Goal: Information Seeking & Learning: Learn about a topic

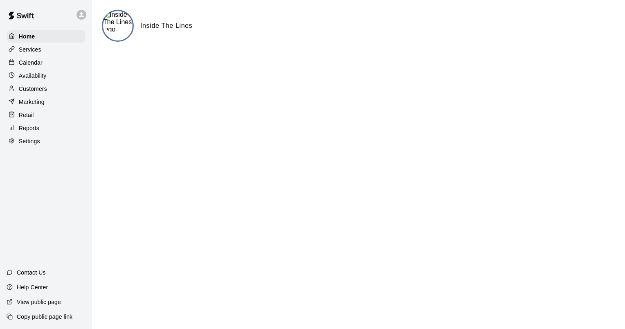
click at [39, 131] on div "Reports" at bounding box center [46, 128] width 79 height 12
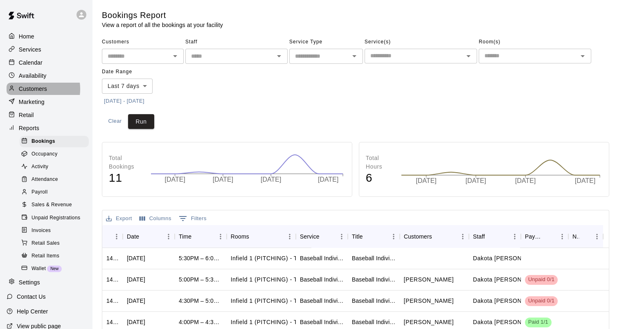
click at [34, 92] on p "Customers" at bounding box center [33, 89] width 28 height 8
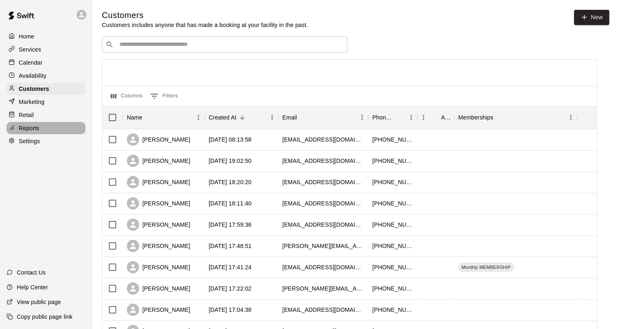
click at [38, 132] on p "Reports" at bounding box center [29, 128] width 20 height 8
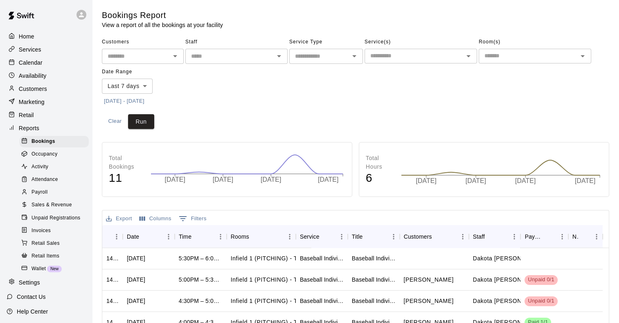
click at [40, 247] on span "Retail Sales" at bounding box center [45, 243] width 28 height 8
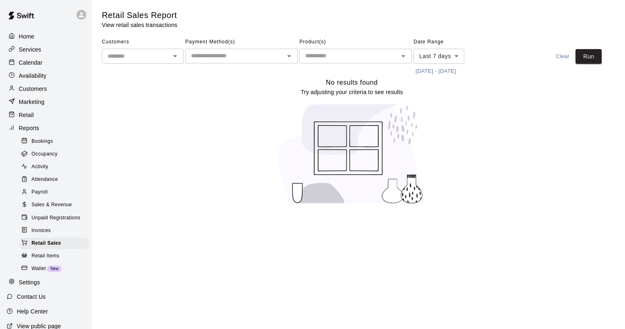
click at [159, 65] on div "Customers ​" at bounding box center [143, 57] width 82 height 42
click at [449, 53] on body "Home Services Calendar Availability Customers Marketing Retail Reports Bookings…" at bounding box center [312, 107] width 625 height 214
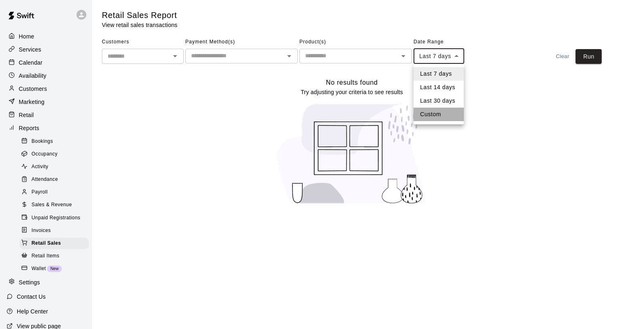
click at [442, 115] on li "Custom" at bounding box center [438, 114] width 50 height 13
type input "******"
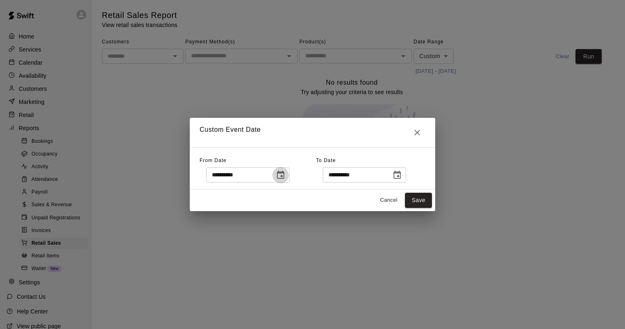
click at [285, 177] on icon "Choose date, selected date is Sep 3, 2025" at bounding box center [281, 175] width 10 height 10
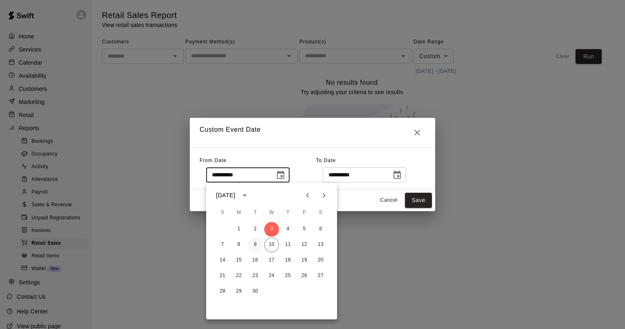
click at [254, 245] on button "9" at bounding box center [255, 244] width 15 height 15
type input "**********"
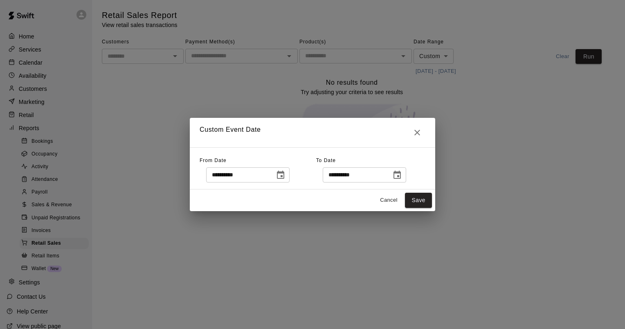
click at [346, 177] on input "**********" at bounding box center [354, 174] width 63 height 15
click at [339, 173] on input "**********" at bounding box center [354, 174] width 63 height 15
type input "**********"
click at [414, 202] on button "Save" at bounding box center [418, 200] width 27 height 15
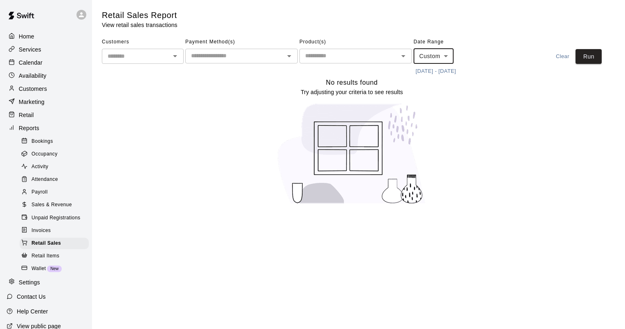
click at [252, 62] on div "​" at bounding box center [241, 56] width 112 height 15
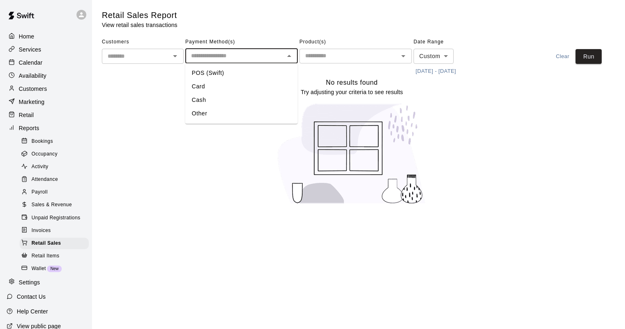
click at [461, 134] on div "No results found Try adjusting your criteria to see results" at bounding box center [352, 144] width 500 height 134
click at [586, 56] on button "Run" at bounding box center [588, 56] width 26 height 15
click at [35, 209] on span "Sales & Revenue" at bounding box center [51, 205] width 40 height 8
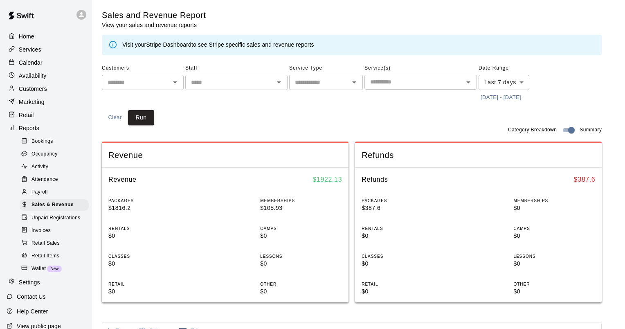
click at [492, 81] on body "Home Services Calendar Availability Customers Marketing Retail Reports Bookings…" at bounding box center [312, 305] width 625 height 611
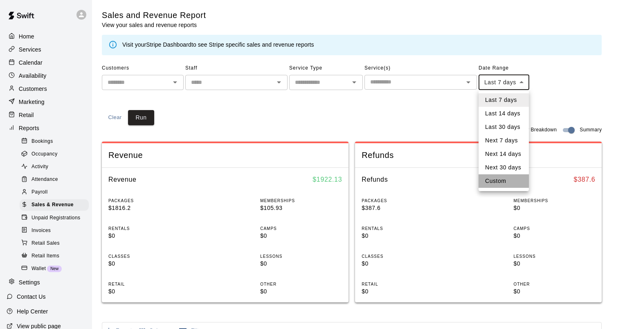
click at [505, 183] on li "Custom" at bounding box center [503, 180] width 50 height 13
type input "******"
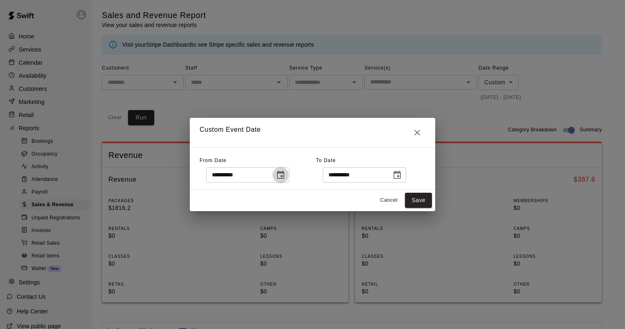
click at [285, 175] on icon "Choose date, selected date is Sep 3, 2025" at bounding box center [281, 175] width 10 height 10
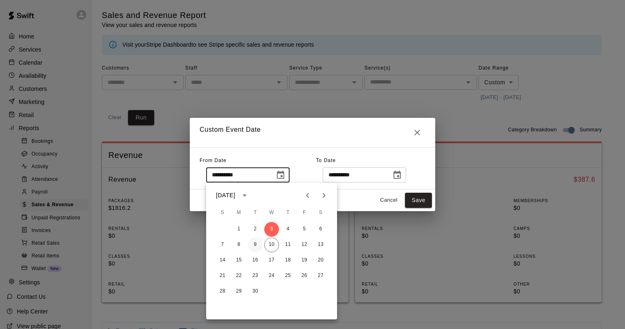
click at [256, 245] on button "9" at bounding box center [255, 244] width 15 height 15
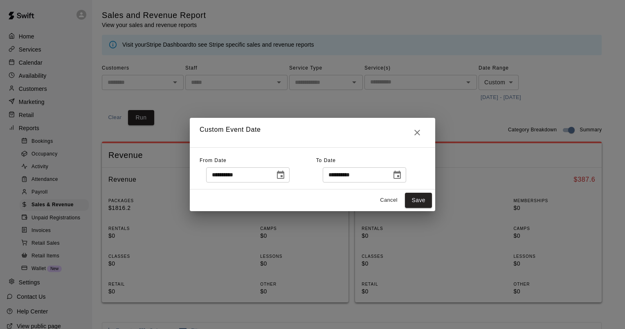
type input "**********"
click at [353, 175] on input "**********" at bounding box center [354, 174] width 63 height 15
click at [402, 173] on icon "Choose date, selected date is Sep 10, 2025" at bounding box center [397, 175] width 10 height 10
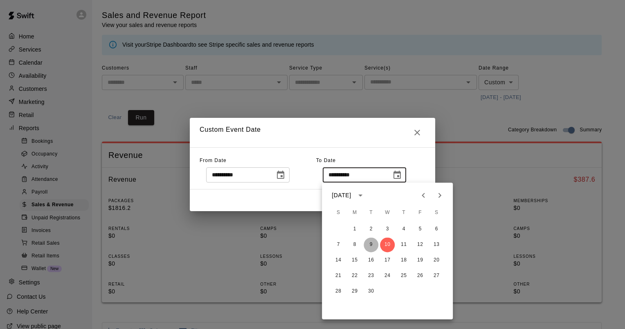
click at [368, 243] on button "9" at bounding box center [371, 244] width 15 height 15
type input "**********"
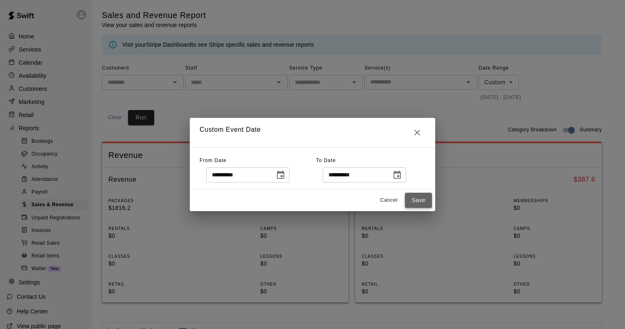
click at [414, 200] on button "Save" at bounding box center [418, 200] width 27 height 15
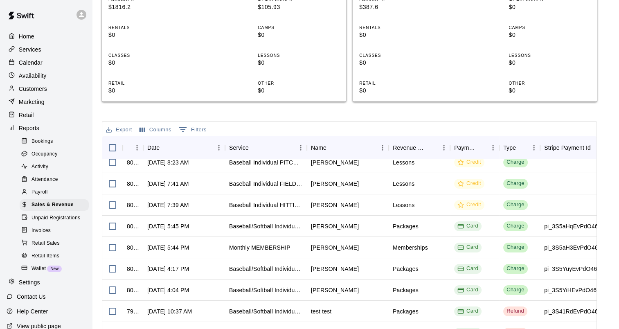
scroll to position [160, 0]
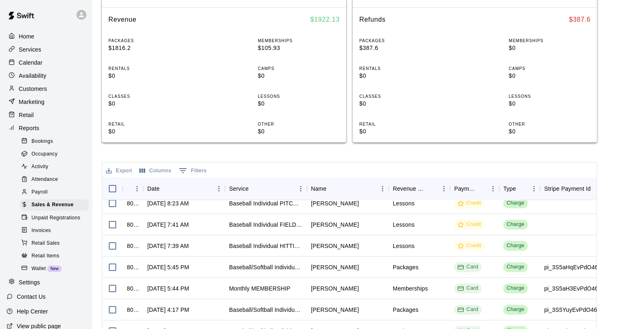
click at [120, 173] on button "Export" at bounding box center [119, 170] width 30 height 13
click at [124, 187] on li "Download as CSV" at bounding box center [135, 186] width 63 height 13
click at [122, 169] on button "Export" at bounding box center [119, 170] width 30 height 13
click at [124, 200] on li "Print" at bounding box center [135, 199] width 63 height 13
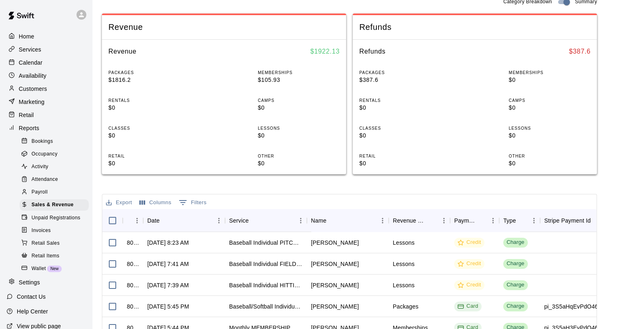
scroll to position [78, 0]
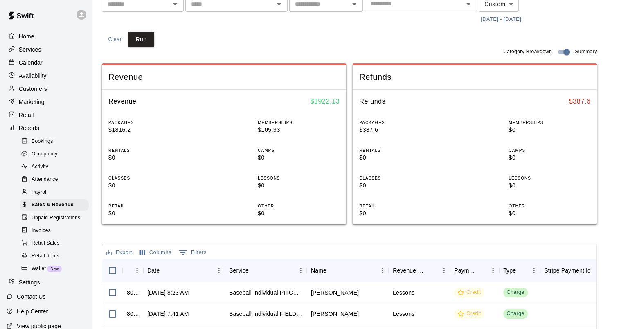
click at [42, 146] on span "Bookings" at bounding box center [42, 141] width 22 height 8
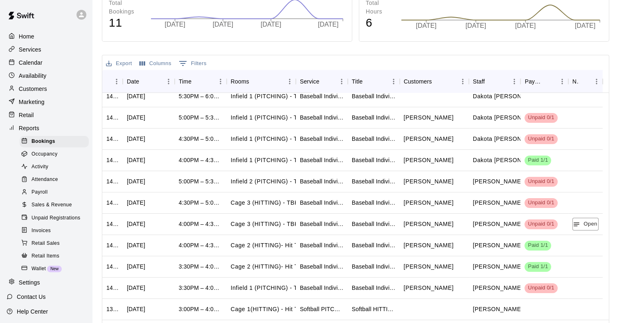
scroll to position [164, 0]
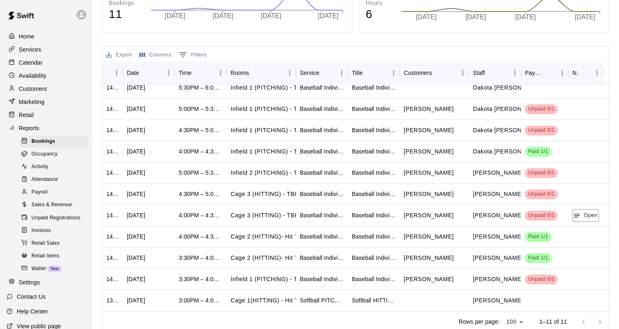
click at [33, 60] on p "Calendar" at bounding box center [31, 62] width 24 height 8
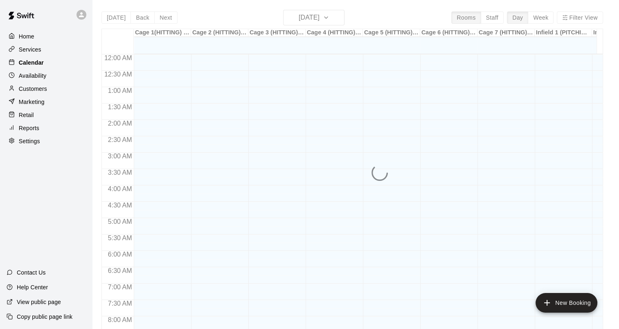
scroll to position [297, 0]
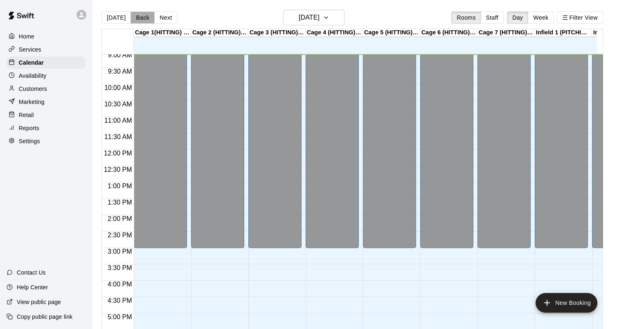
click at [137, 17] on button "Back" at bounding box center [142, 17] width 24 height 12
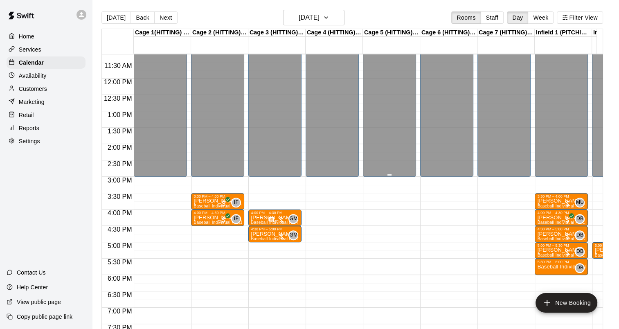
scroll to position [379, 0]
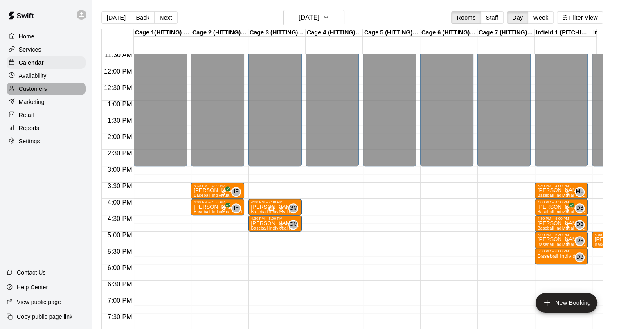
click at [31, 91] on p "Customers" at bounding box center [33, 89] width 28 height 8
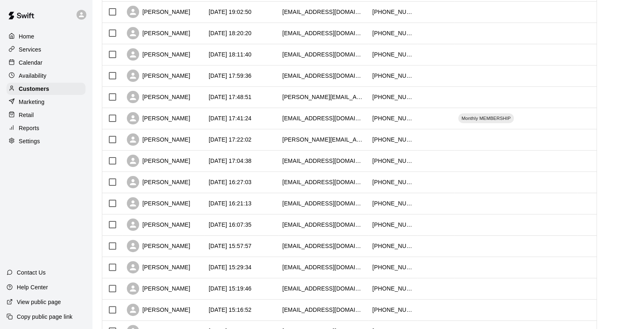
scroll to position [164, 0]
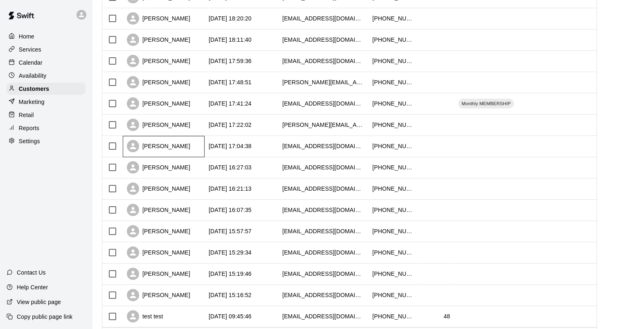
click at [178, 146] on div "[PERSON_NAME]" at bounding box center [158, 146] width 63 height 12
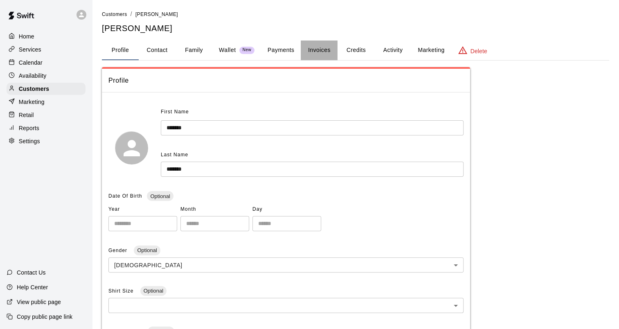
click at [326, 51] on button "Invoices" at bounding box center [319, 50] width 37 height 20
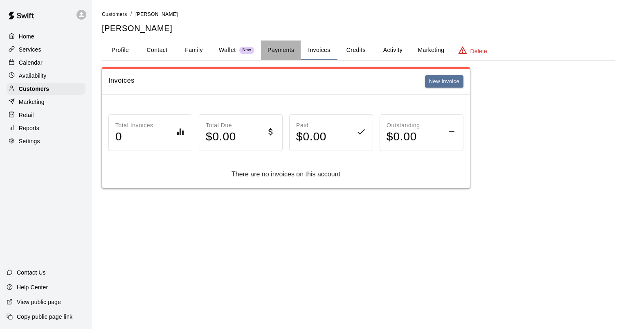
click at [273, 52] on button "Payments" at bounding box center [281, 50] width 40 height 20
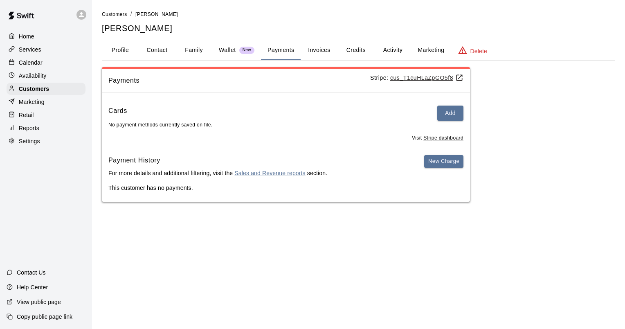
click at [195, 48] on button "Family" at bounding box center [193, 50] width 37 height 20
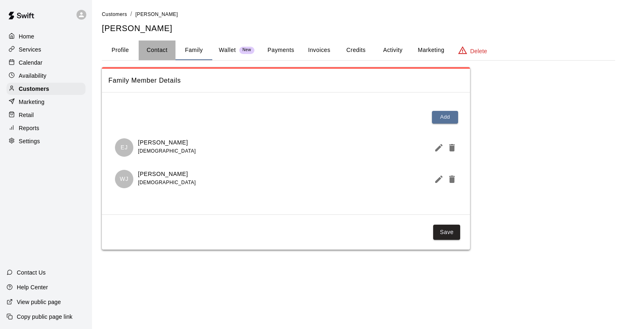
click at [144, 50] on button "Contact" at bounding box center [157, 50] width 37 height 20
select select "**"
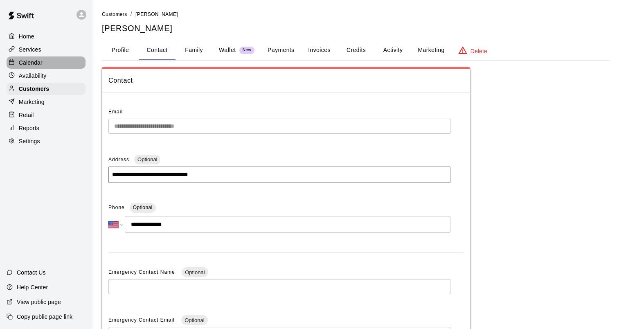
click at [32, 66] on p "Calendar" at bounding box center [31, 62] width 24 height 8
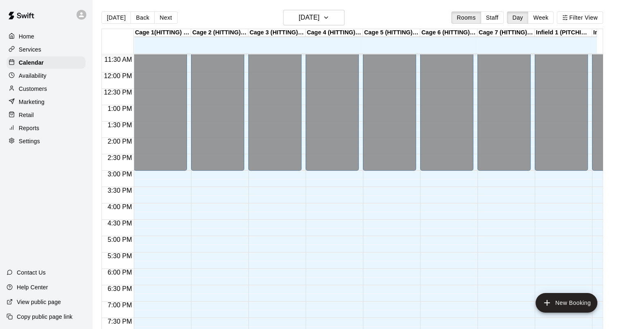
scroll to position [380, 0]
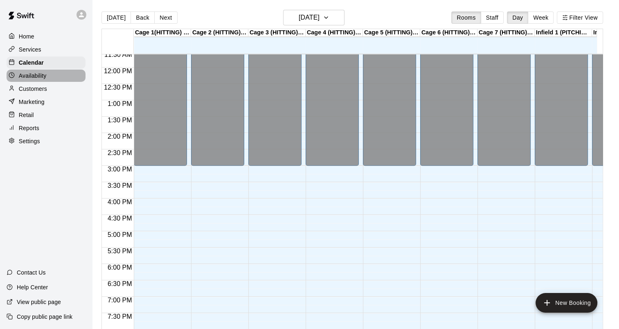
click at [54, 79] on div "Availability" at bounding box center [46, 76] width 79 height 12
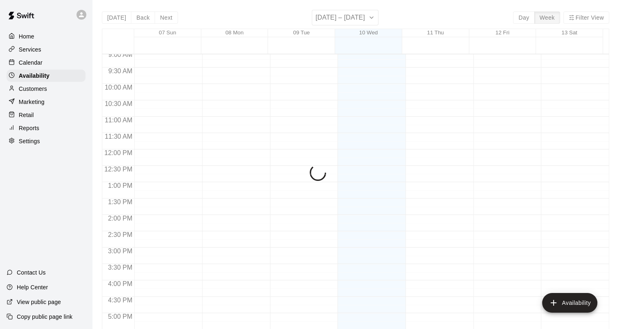
scroll to position [339, 0]
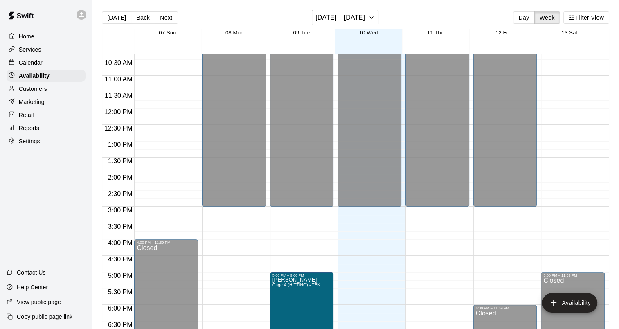
click at [22, 64] on p "Calendar" at bounding box center [31, 62] width 24 height 8
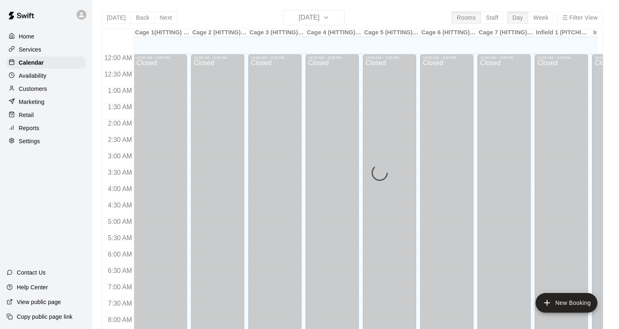
scroll to position [298, 0]
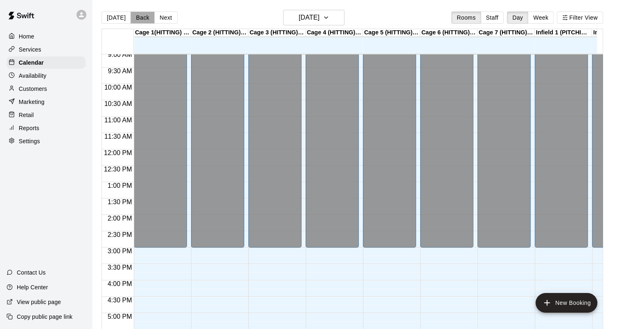
click at [137, 19] on button "Back" at bounding box center [142, 17] width 24 height 12
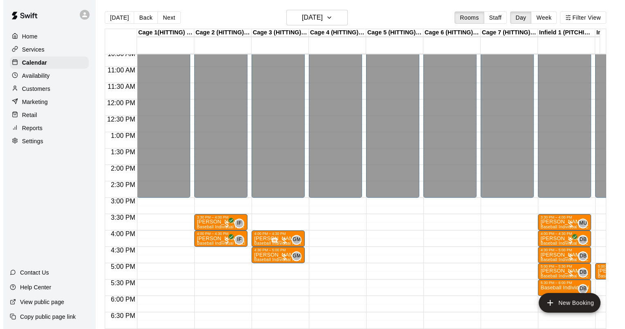
scroll to position [380, 0]
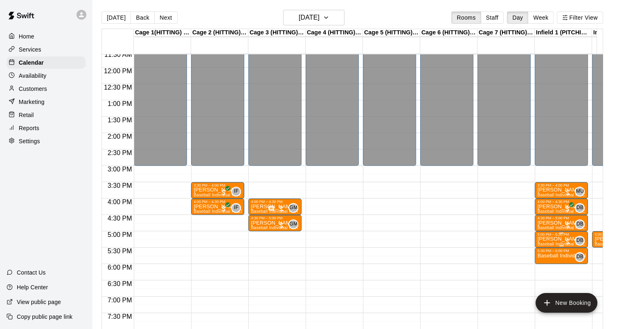
click at [542, 243] on span "Baseball Individual PITCHING - 30 minutes" at bounding box center [579, 244] width 84 height 4
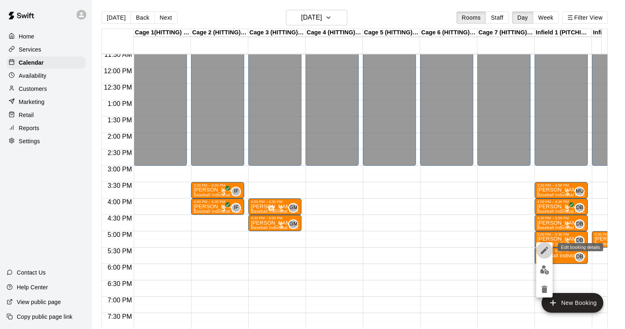
click at [543, 248] on icon "edit" at bounding box center [544, 250] width 10 height 10
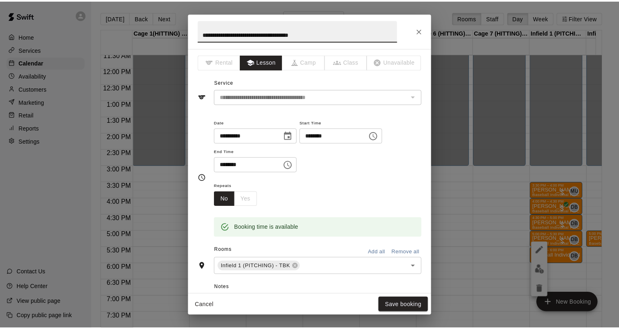
scroll to position [0, 0]
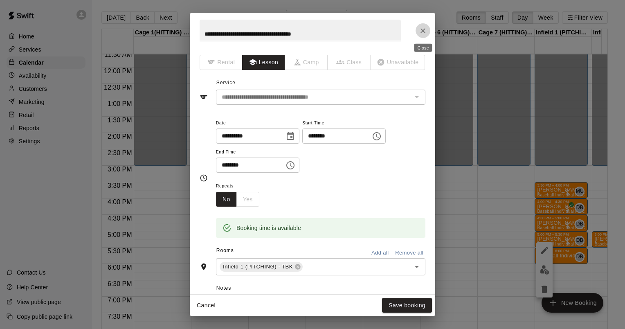
click at [423, 28] on icon "Close" at bounding box center [423, 31] width 8 height 8
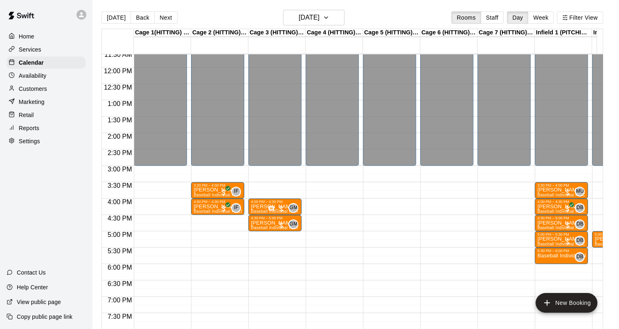
click at [49, 134] on div "Reports" at bounding box center [46, 128] width 79 height 12
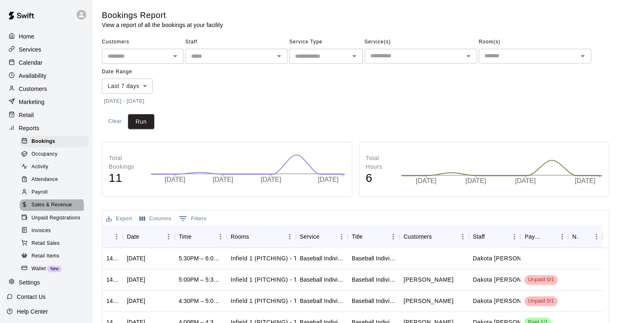
click at [51, 209] on span "Sales & Revenue" at bounding box center [51, 205] width 40 height 8
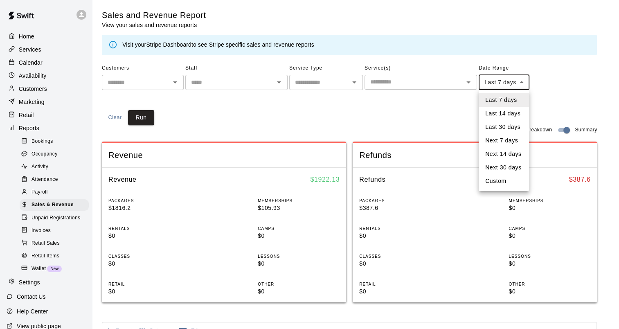
click at [506, 81] on body "Home Services Calendar Availability Customers Marketing Retail Reports Bookings…" at bounding box center [309, 305] width 619 height 611
click at [499, 184] on li "Custom" at bounding box center [503, 180] width 50 height 13
type input "******"
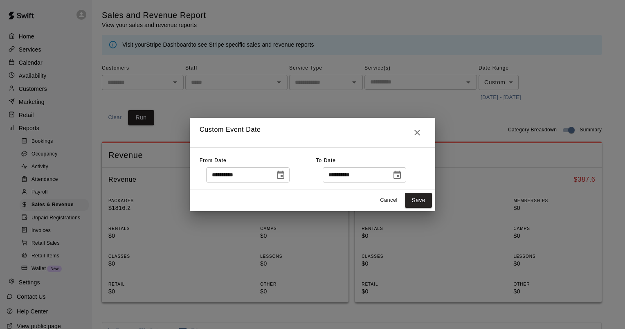
click at [285, 174] on icon "Choose date, selected date is Sep 3, 2025" at bounding box center [281, 175] width 10 height 10
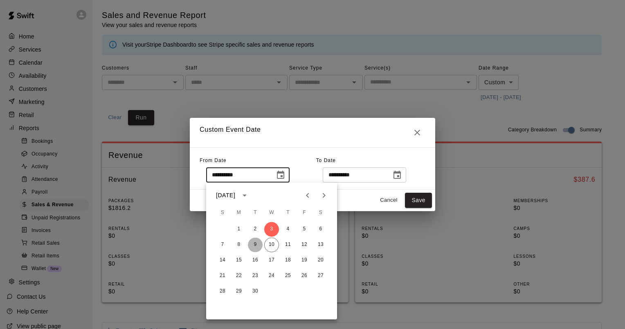
click at [252, 242] on button "9" at bounding box center [255, 244] width 15 height 15
type input "**********"
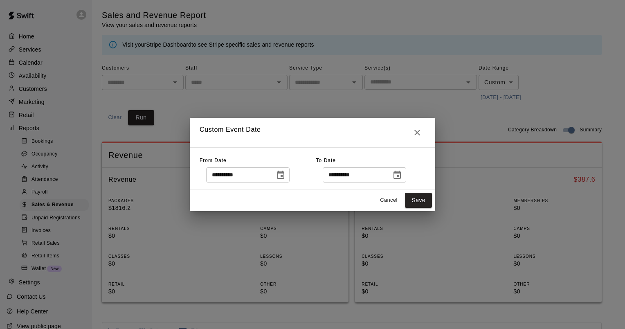
click at [401, 178] on icon "Choose date, selected date is Sep 10, 2025" at bounding box center [396, 175] width 7 height 8
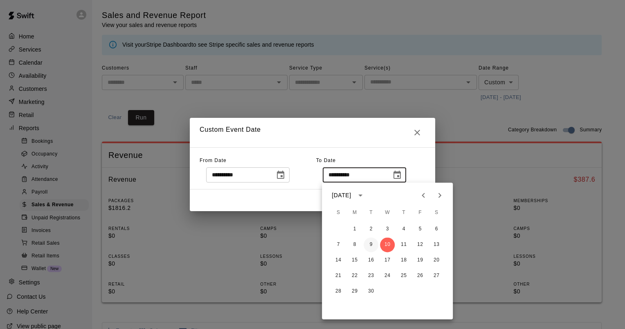
click at [370, 246] on button "9" at bounding box center [371, 244] width 15 height 15
type input "**********"
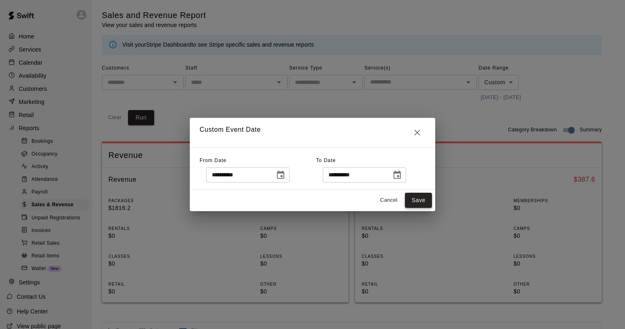
click at [413, 198] on button "Save" at bounding box center [418, 200] width 27 height 15
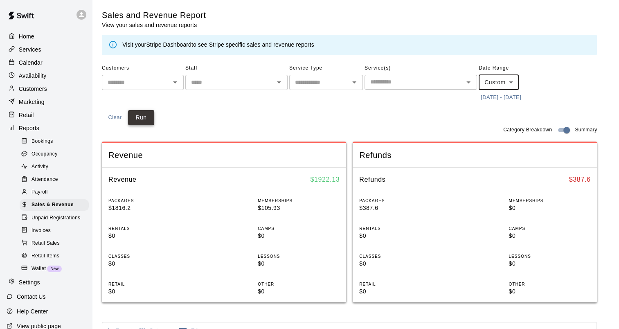
click at [139, 120] on button "Run" at bounding box center [141, 117] width 26 height 15
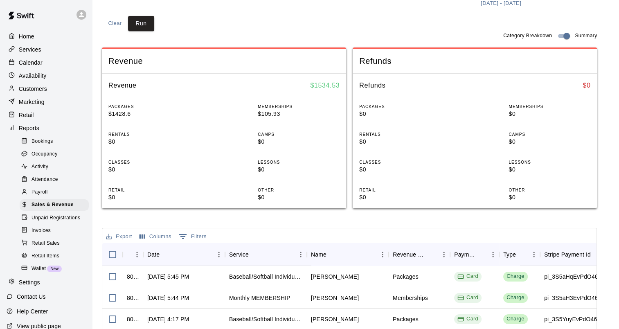
scroll to position [119, 0]
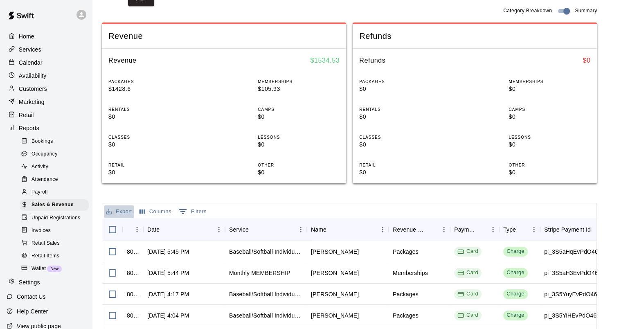
click at [117, 211] on button "Export" at bounding box center [119, 211] width 30 height 13
click at [146, 230] on li "Download as CSV" at bounding box center [135, 227] width 63 height 13
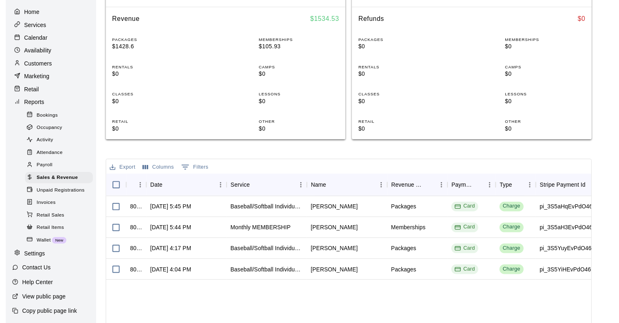
scroll to position [0, 0]
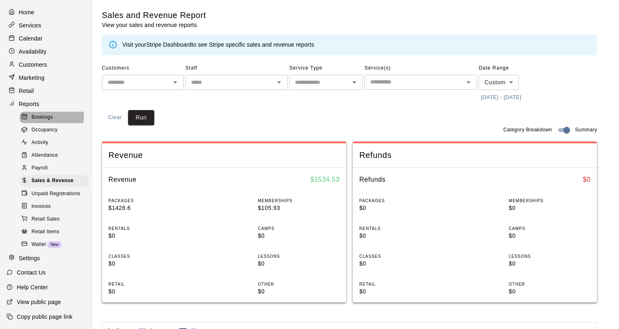
click at [40, 113] on span "Bookings" at bounding box center [42, 117] width 22 height 8
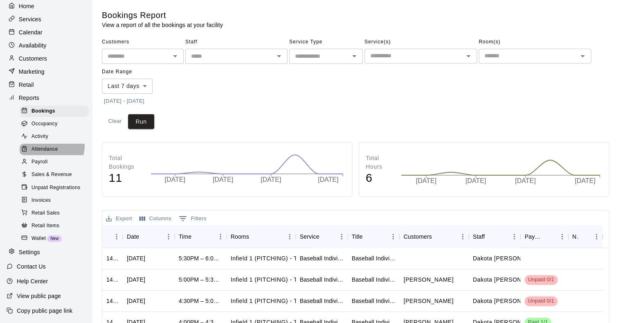
click at [49, 146] on span "Attendance" at bounding box center [44, 149] width 27 height 8
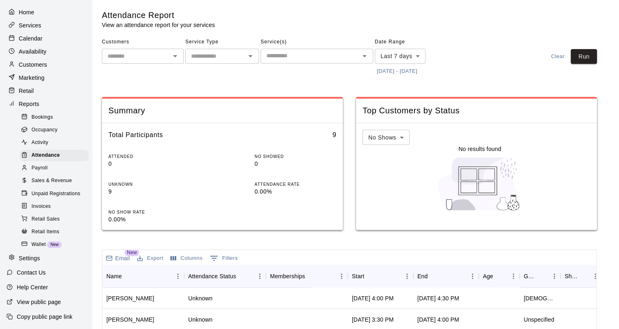
click at [51, 177] on span "Sales & Revenue" at bounding box center [51, 181] width 40 height 8
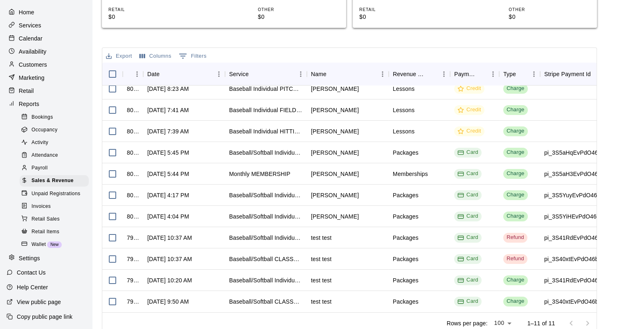
scroll to position [275, 0]
click at [269, 212] on div "Baseball/Softball Individual LESSONS - 16 Pack (16 Credits)" at bounding box center [266, 216] width 74 height 8
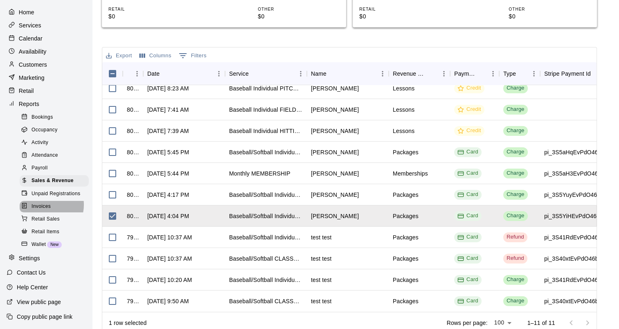
click at [47, 202] on span "Invoices" at bounding box center [40, 206] width 19 height 8
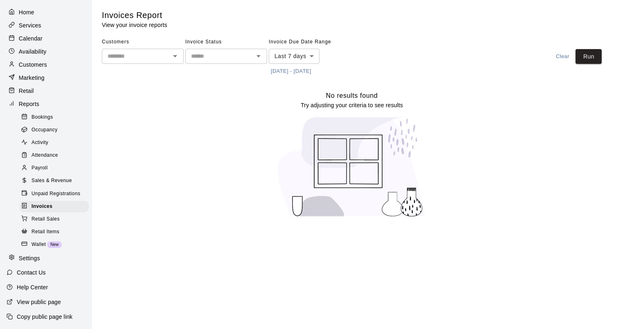
click at [168, 56] on div "​" at bounding box center [143, 56] width 82 height 15
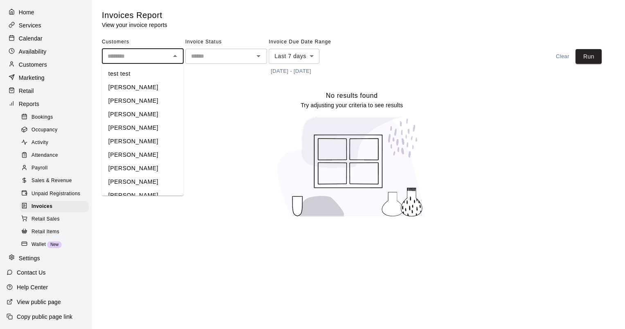
click at [145, 116] on li "[PERSON_NAME]" at bounding box center [143, 114] width 82 height 13
type input "**********"
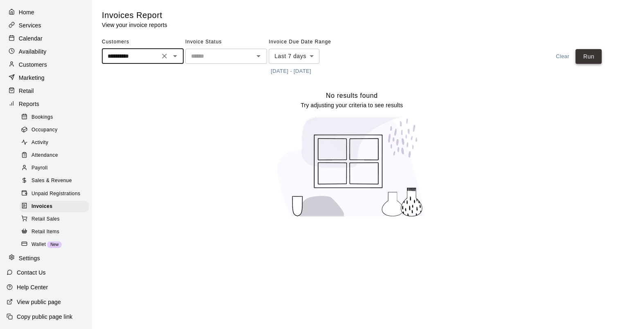
click at [584, 57] on button "Run" at bounding box center [588, 56] width 26 height 15
click at [238, 58] on input "text" at bounding box center [219, 56] width 63 height 10
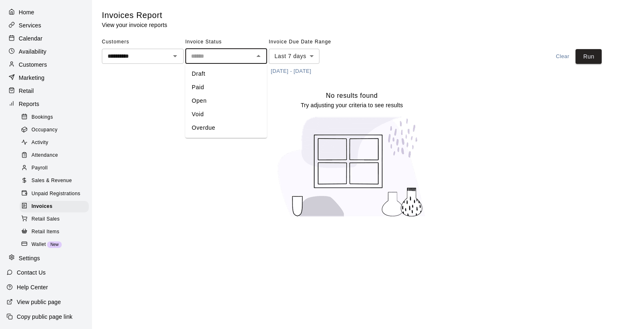
click at [203, 89] on li "Paid" at bounding box center [226, 87] width 82 height 13
type input "****"
click at [590, 59] on button "Run" at bounding box center [588, 56] width 26 height 15
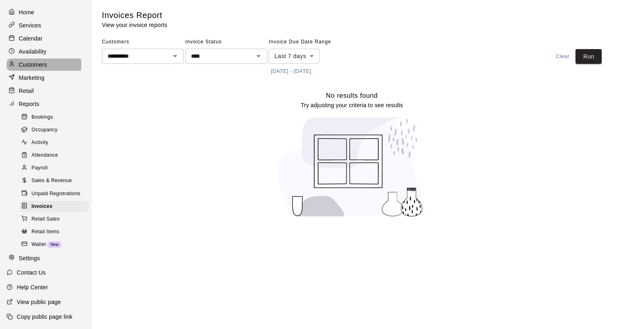
click at [43, 61] on p "Customers" at bounding box center [33, 65] width 28 height 8
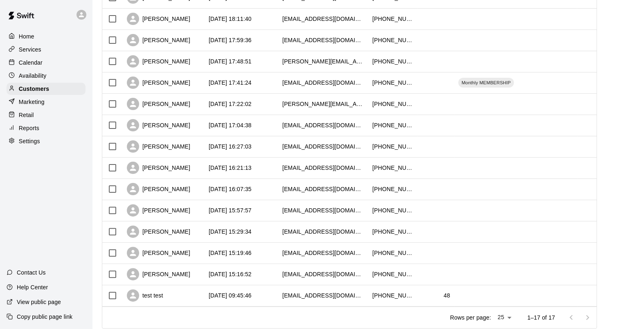
scroll to position [185, 0]
click at [167, 206] on div "[PERSON_NAME]" at bounding box center [158, 210] width 63 height 12
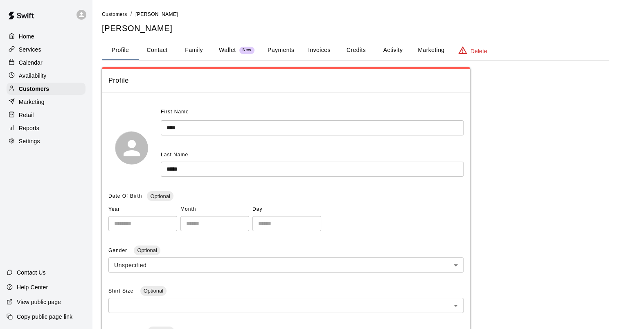
click at [362, 52] on button "Credits" at bounding box center [355, 50] width 37 height 20
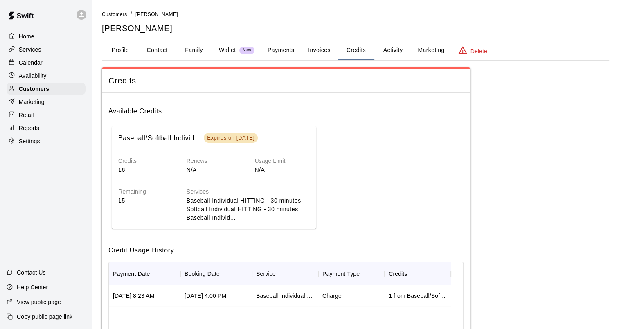
click at [316, 52] on button "Invoices" at bounding box center [319, 50] width 37 height 20
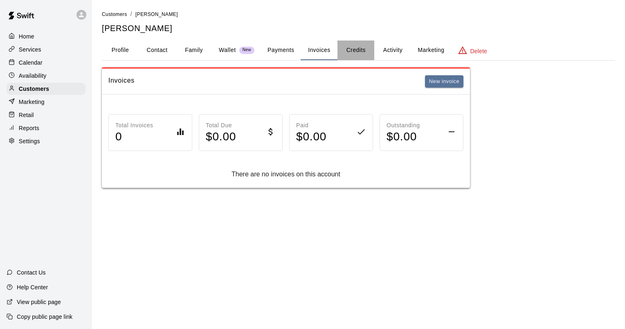
click at [356, 52] on button "Credits" at bounding box center [355, 50] width 37 height 20
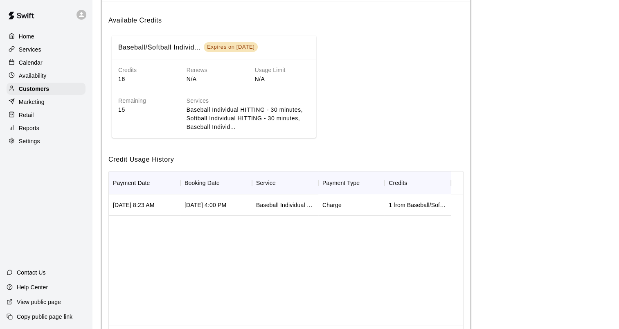
scroll to position [92, 0]
click at [43, 52] on div "Services" at bounding box center [46, 49] width 79 height 12
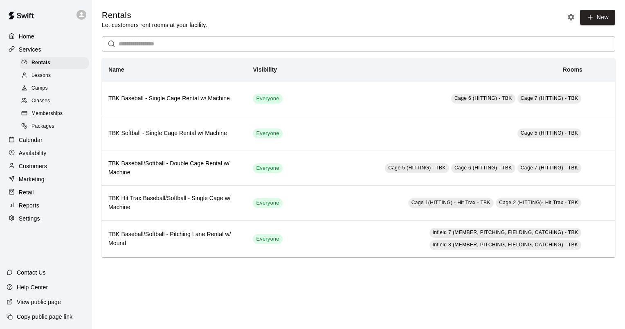
click at [47, 130] on span "Packages" at bounding box center [42, 126] width 23 height 8
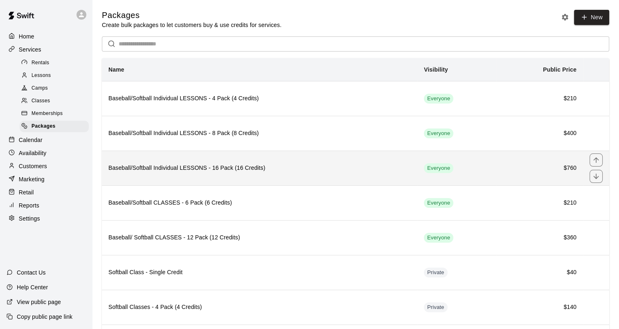
click at [224, 170] on h6 "Baseball/Softball Individual LESSONS - 16 Pack (16 Credits)" at bounding box center [259, 168] width 302 height 9
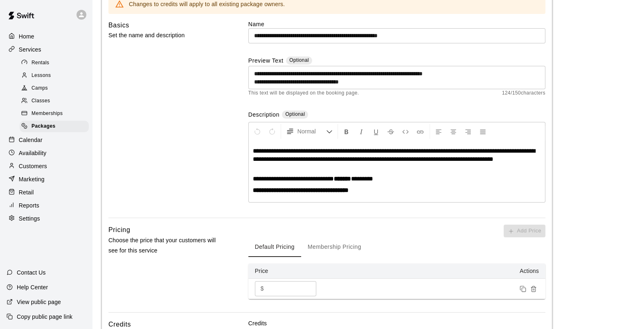
scroll to position [92, 0]
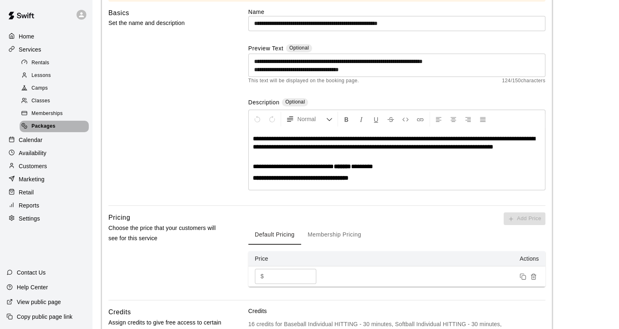
click at [50, 128] on span "Packages" at bounding box center [43, 126] width 24 height 8
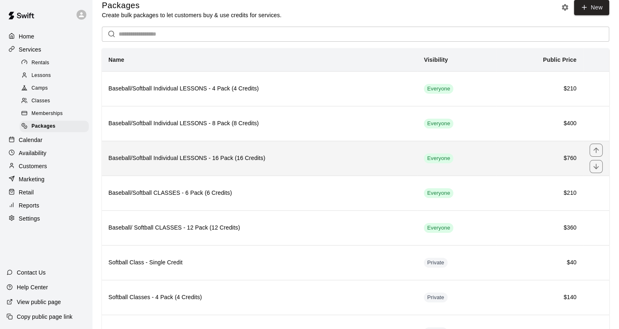
scroll to position [12, 0]
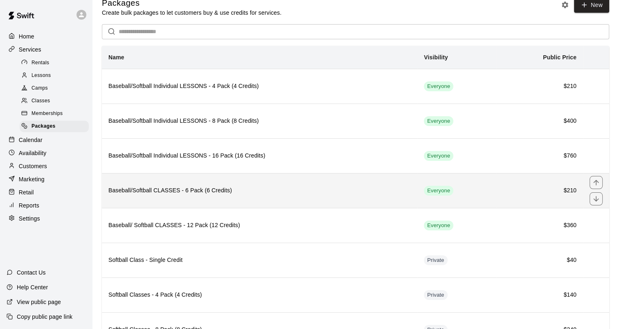
click at [164, 192] on h6 "Baseball/Softball CLASSES - 6 Pack (6 Credits)" at bounding box center [259, 190] width 302 height 9
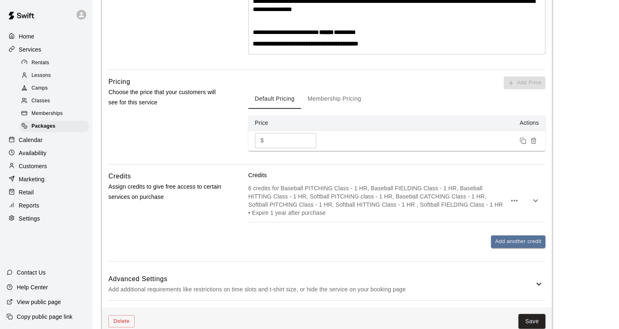
scroll to position [256, 0]
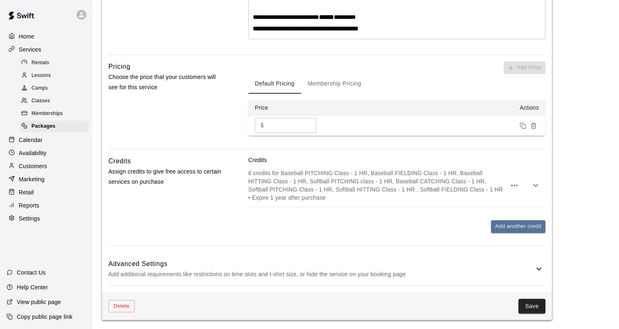
click at [534, 186] on icon "button" at bounding box center [535, 185] width 10 height 10
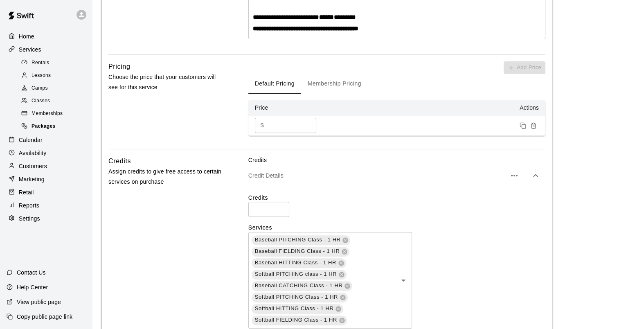
click at [47, 130] on span "Packages" at bounding box center [43, 126] width 24 height 8
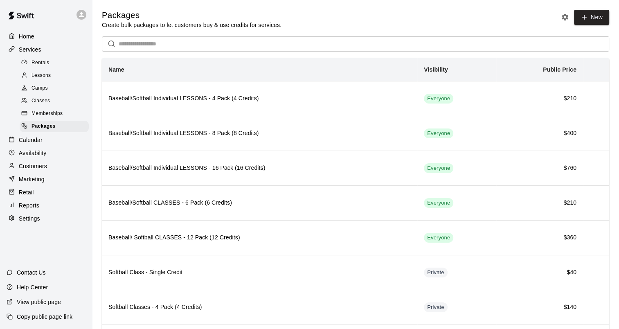
click at [310, 21] on div "Packages Create bulk packages to let customers buy & use credits for services. …" at bounding box center [355, 19] width 507 height 19
click at [46, 88] on span "Camps" at bounding box center [39, 88] width 16 height 8
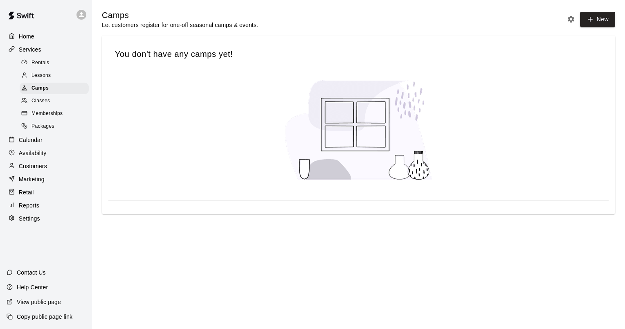
click at [49, 104] on span "Classes" at bounding box center [40, 101] width 18 height 8
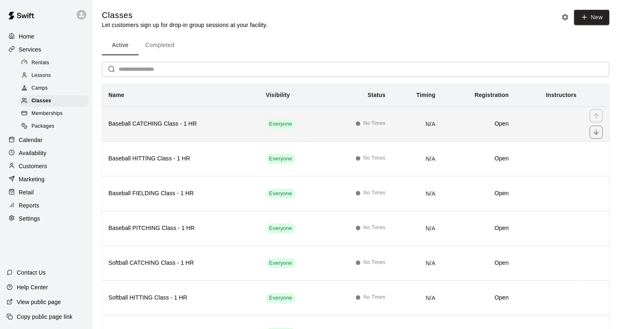
click at [136, 124] on h6 "Baseball CATCHING Class - 1 HR" at bounding box center [180, 123] width 144 height 9
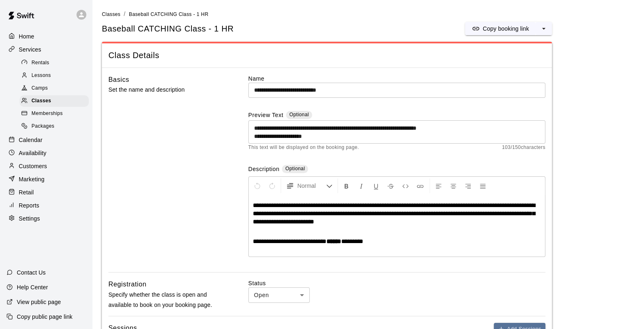
click at [42, 129] on span "Packages" at bounding box center [42, 126] width 23 height 8
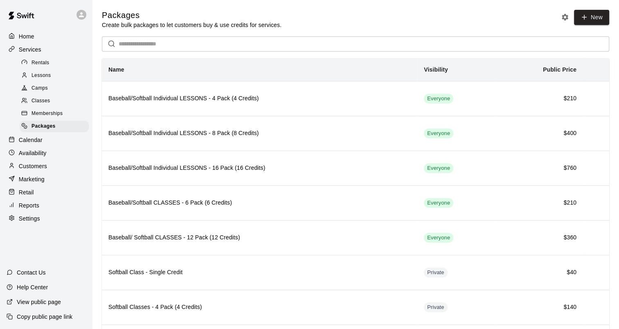
click at [362, 10] on div "Packages Create bulk packages to let customers buy & use credits for services. …" at bounding box center [355, 19] width 507 height 19
click at [42, 56] on div "Services" at bounding box center [46, 49] width 79 height 12
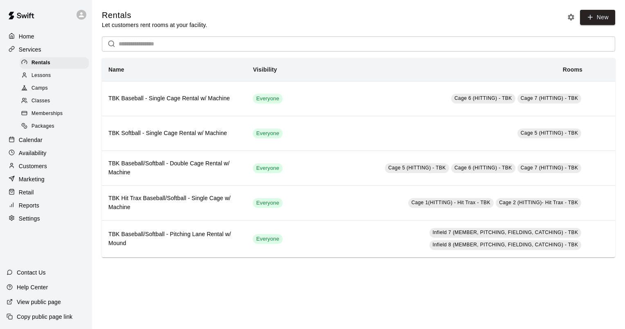
click at [37, 50] on p "Services" at bounding box center [30, 49] width 22 height 8
click at [39, 170] on p "Customers" at bounding box center [33, 166] width 28 height 8
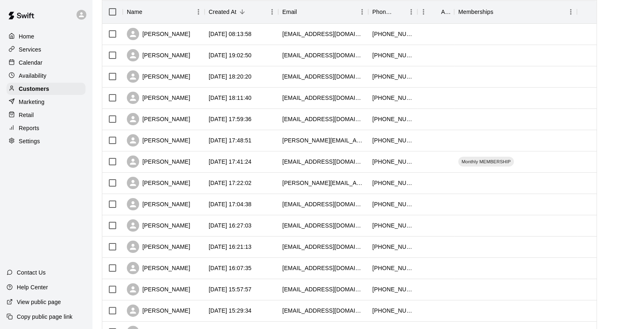
scroll to position [120, 0]
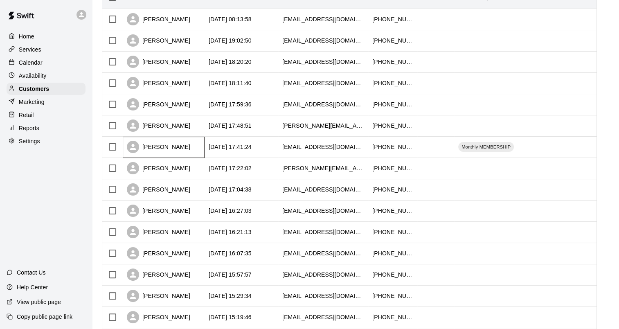
click at [166, 151] on div "[PERSON_NAME]" at bounding box center [158, 147] width 63 height 12
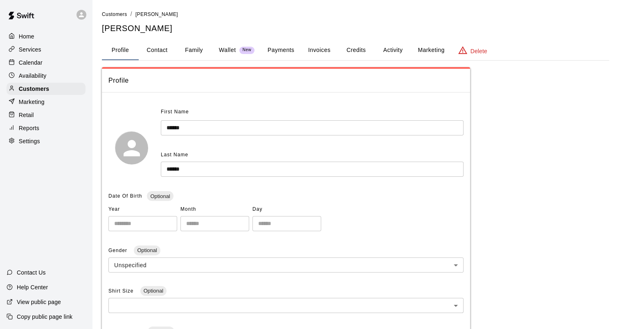
click at [349, 51] on button "Credits" at bounding box center [355, 50] width 37 height 20
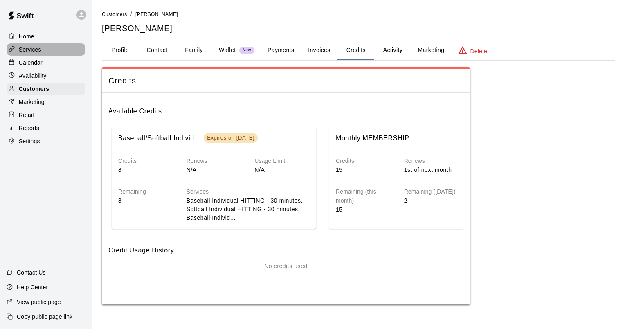
click at [41, 52] on div "Services" at bounding box center [46, 49] width 79 height 12
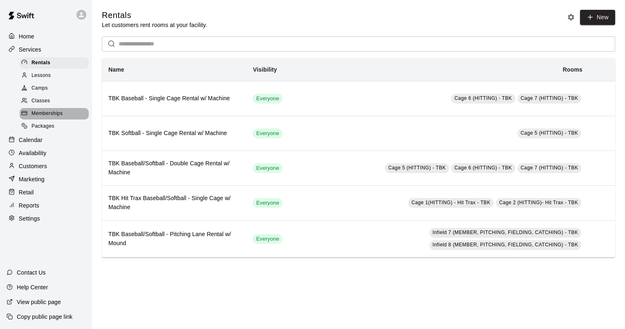
click at [52, 115] on span "Memberships" at bounding box center [46, 114] width 31 height 8
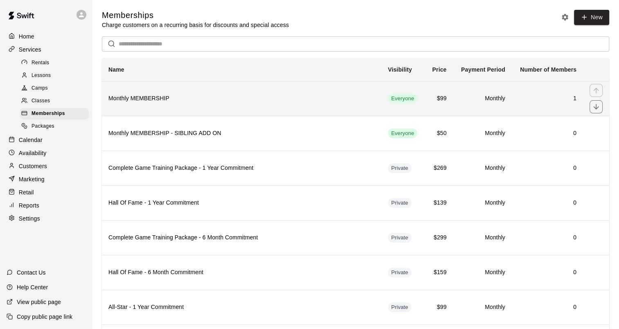
click at [146, 95] on h6 "Monthly MEMBERSHIP" at bounding box center [241, 98] width 266 height 9
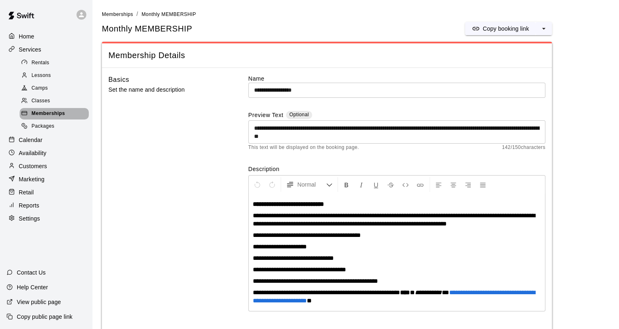
click at [52, 119] on div "Memberships" at bounding box center [54, 113] width 69 height 11
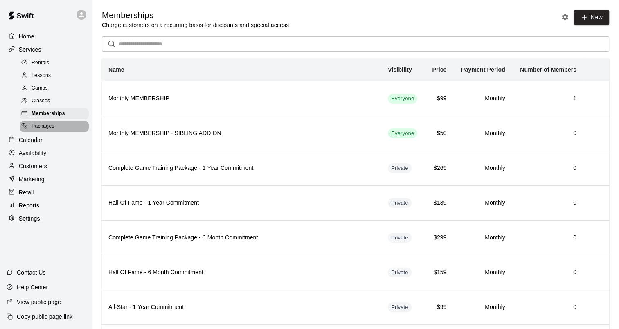
click at [47, 130] on span "Packages" at bounding box center [42, 126] width 23 height 8
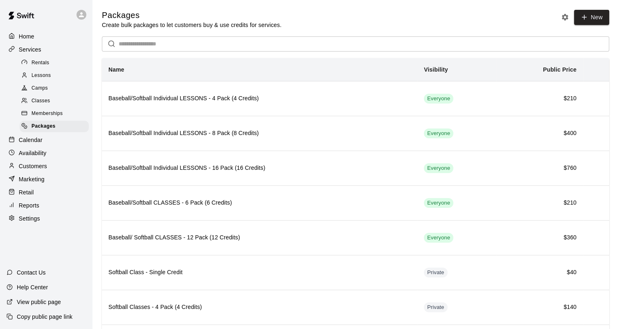
click at [55, 112] on link "Memberships" at bounding box center [56, 114] width 72 height 13
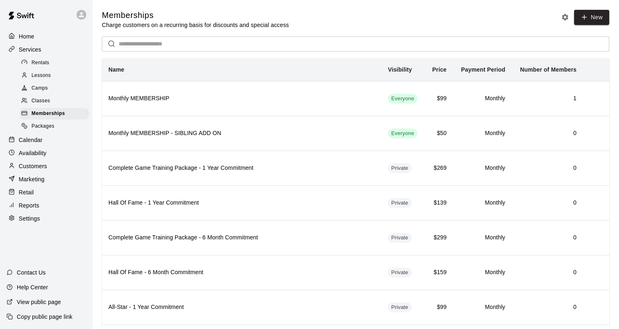
click at [49, 103] on span "Classes" at bounding box center [40, 101] width 18 height 8
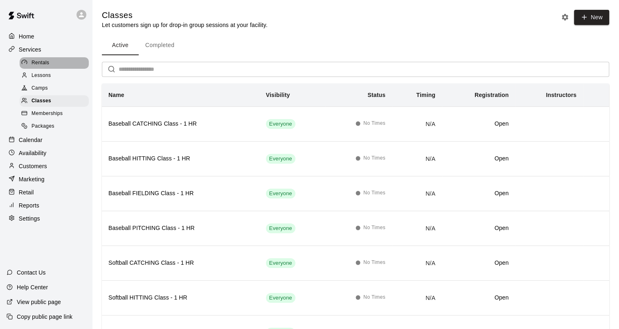
click at [48, 63] on span "Rentals" at bounding box center [40, 63] width 18 height 8
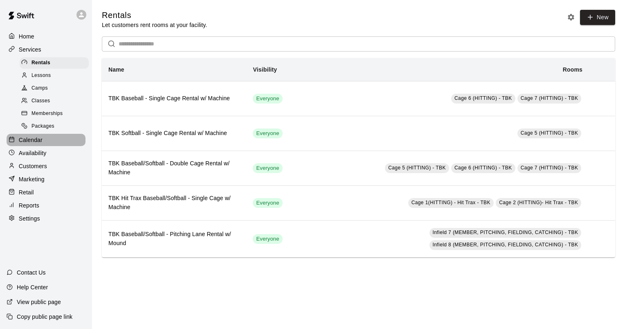
click at [33, 144] on p "Calendar" at bounding box center [31, 140] width 24 height 8
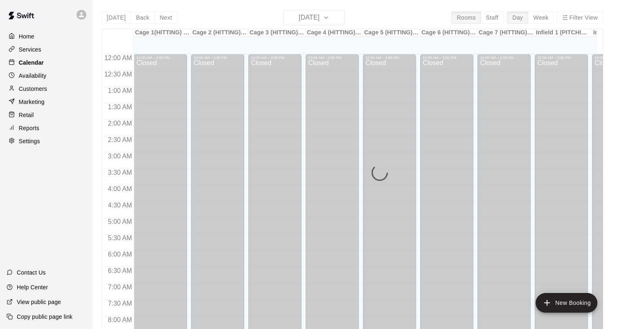
scroll to position [321, 0]
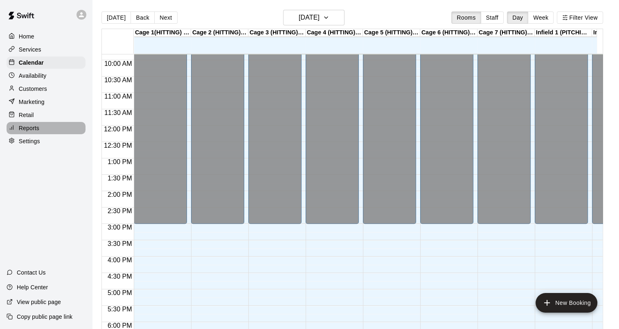
click at [40, 131] on div "Reports" at bounding box center [46, 128] width 79 height 12
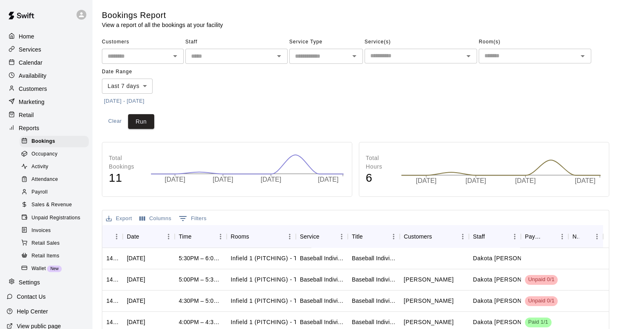
click at [49, 172] on div "Activity" at bounding box center [54, 166] width 69 height 11
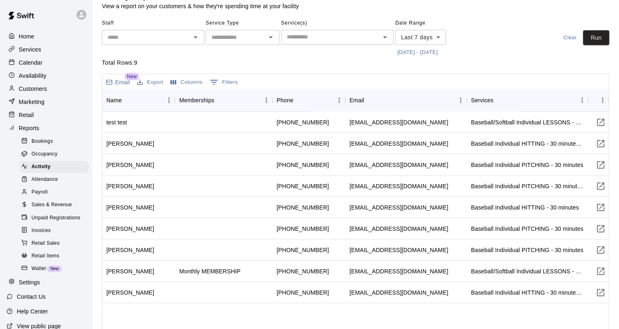
scroll to position [53, 0]
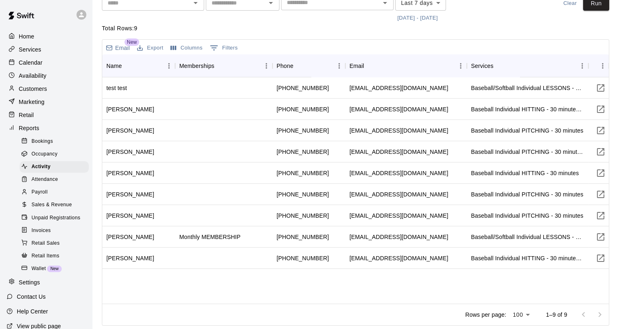
click at [50, 247] on span "Retail Sales" at bounding box center [45, 243] width 28 height 8
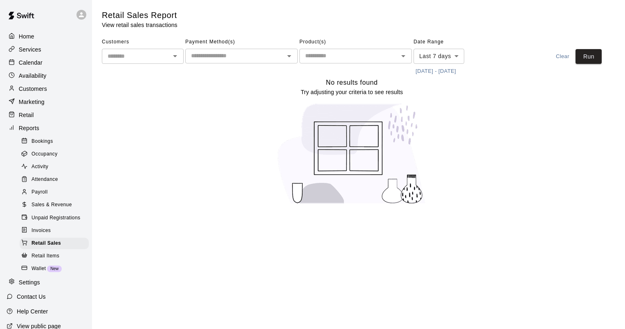
click at [149, 58] on input "text" at bounding box center [135, 56] width 63 height 10
click at [336, 52] on input "text" at bounding box center [349, 56] width 94 height 10
click at [245, 79] on div "No results found Try adjusting your criteria to see results" at bounding box center [352, 144] width 500 height 134
click at [49, 236] on div "Invoices" at bounding box center [54, 230] width 69 height 11
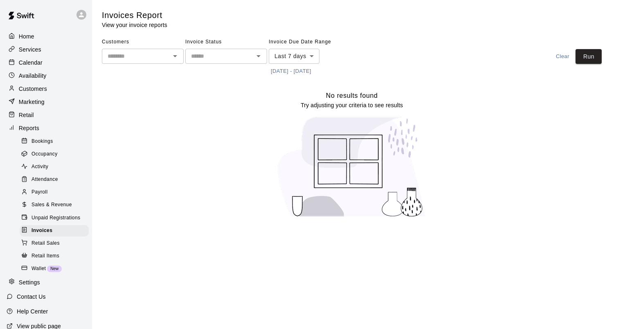
click at [33, 131] on p "Reports" at bounding box center [29, 128] width 20 height 8
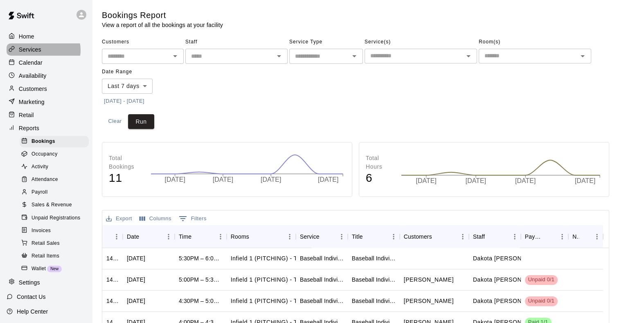
click at [42, 51] on div "Services" at bounding box center [46, 49] width 79 height 12
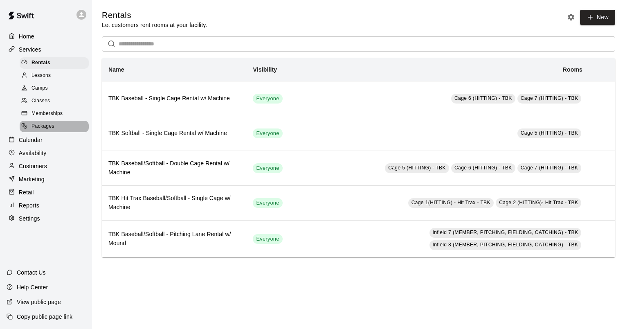
click at [46, 129] on span "Packages" at bounding box center [42, 126] width 23 height 8
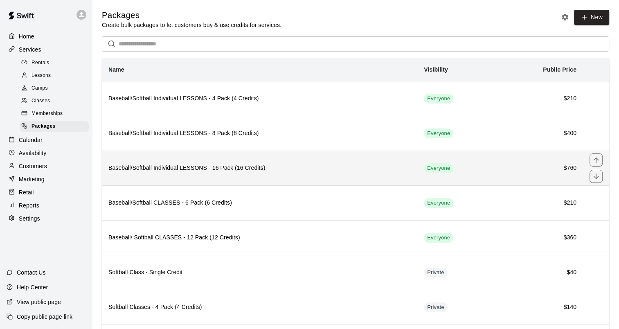
click at [249, 159] on th "Baseball/Softball Individual LESSONS - 16 Pack (16 Credits)" at bounding box center [259, 167] width 315 height 35
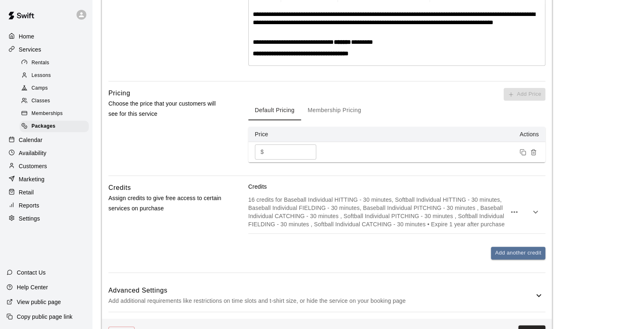
scroll to position [218, 0]
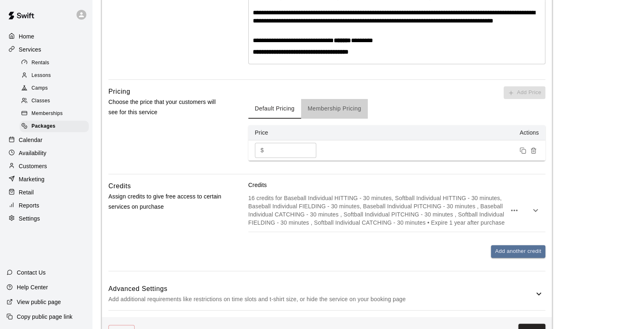
click at [336, 113] on button "Membership Pricing" at bounding box center [334, 109] width 67 height 20
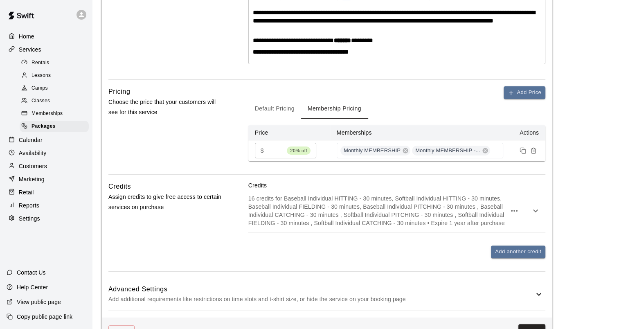
click at [46, 102] on span "Classes" at bounding box center [40, 101] width 18 height 8
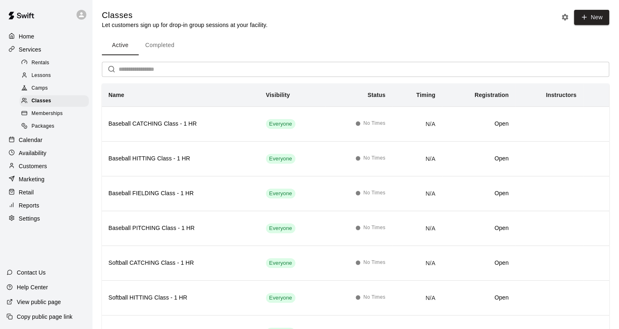
click at [49, 65] on div "Rentals" at bounding box center [54, 62] width 69 height 11
